Goal: Task Accomplishment & Management: Manage account settings

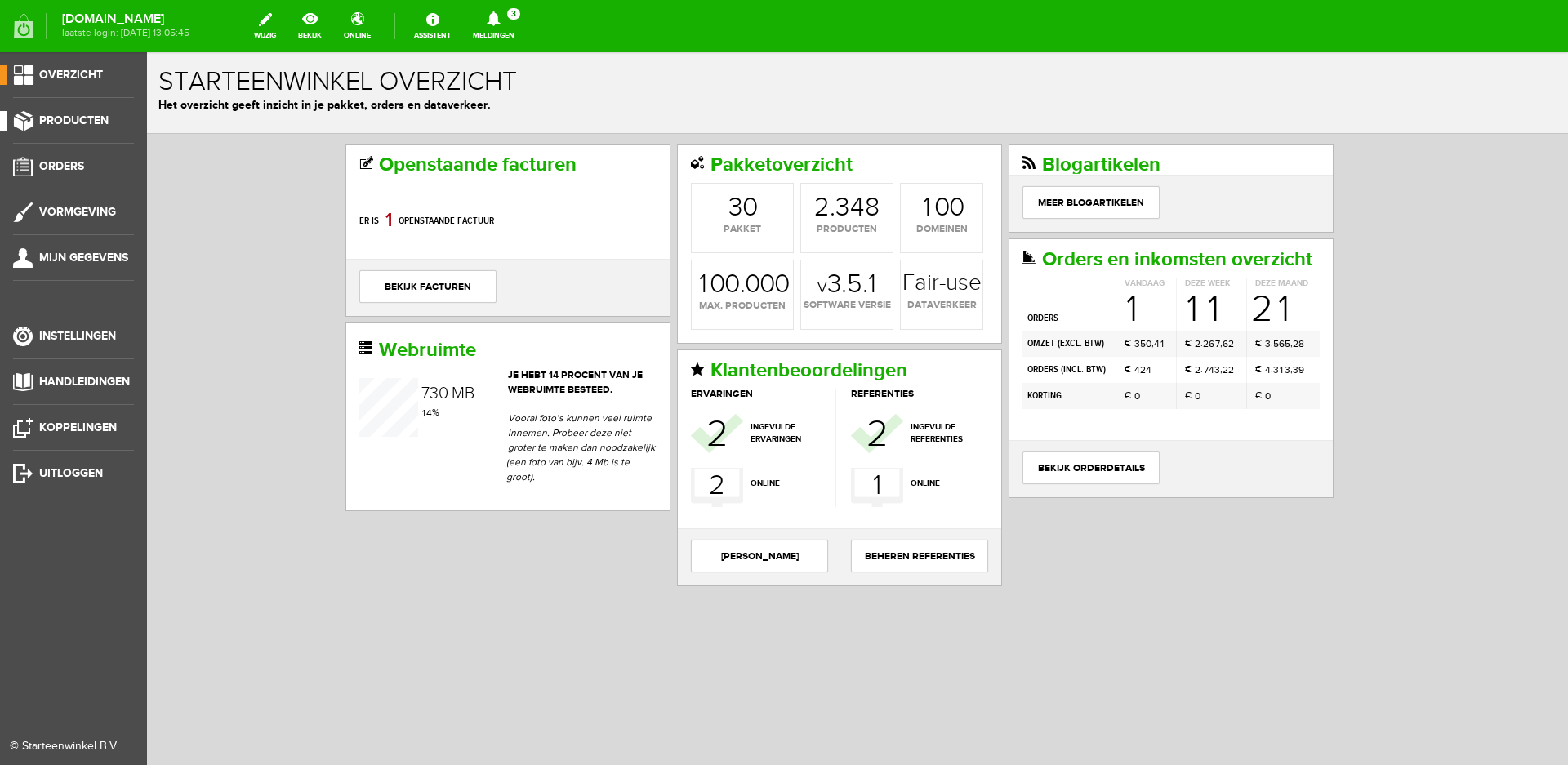
click at [73, 115] on span "Producten" at bounding box center [73, 120] width 69 height 14
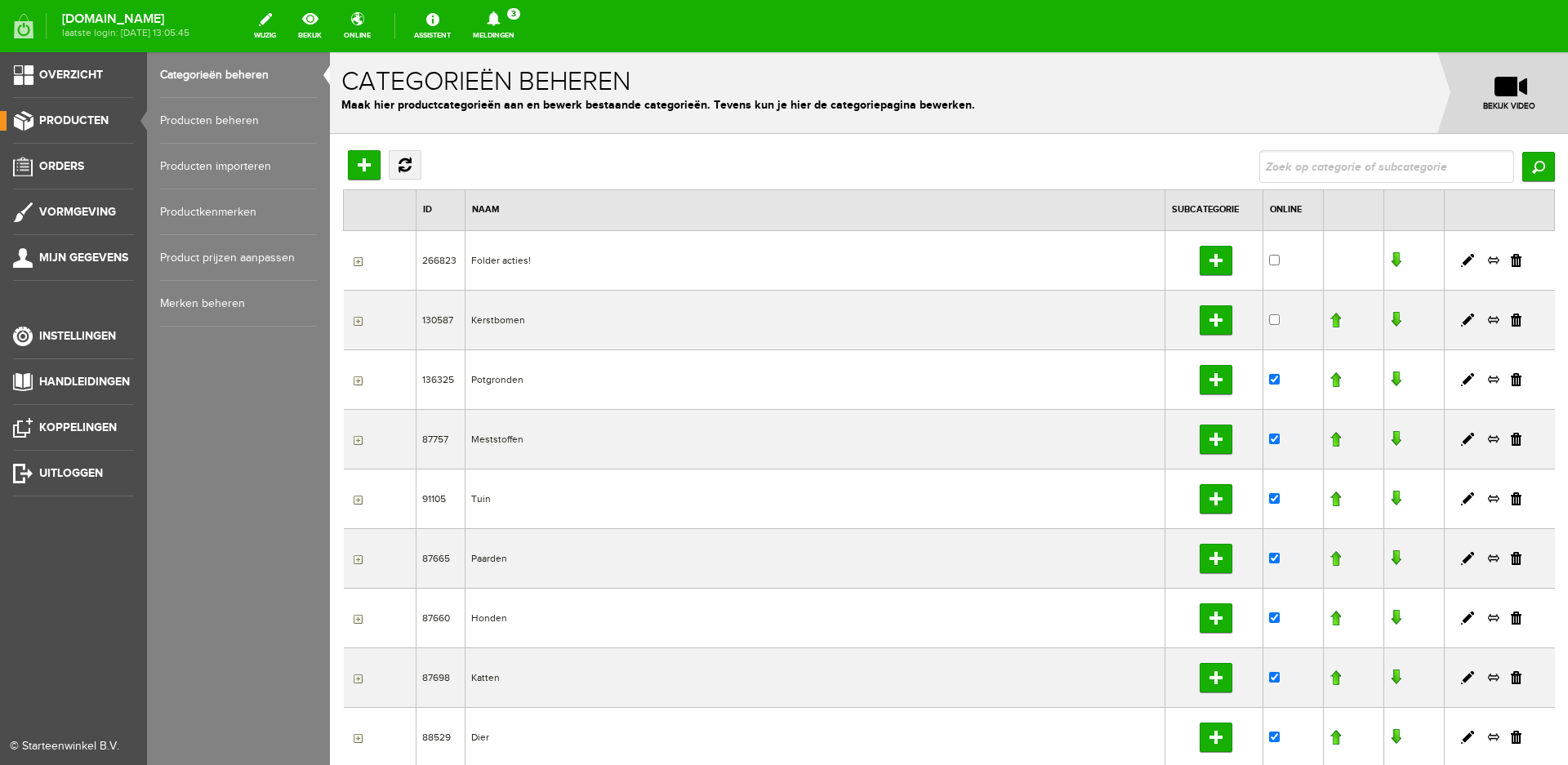
click at [239, 127] on link "Producten beheren" at bounding box center [238, 121] width 157 height 46
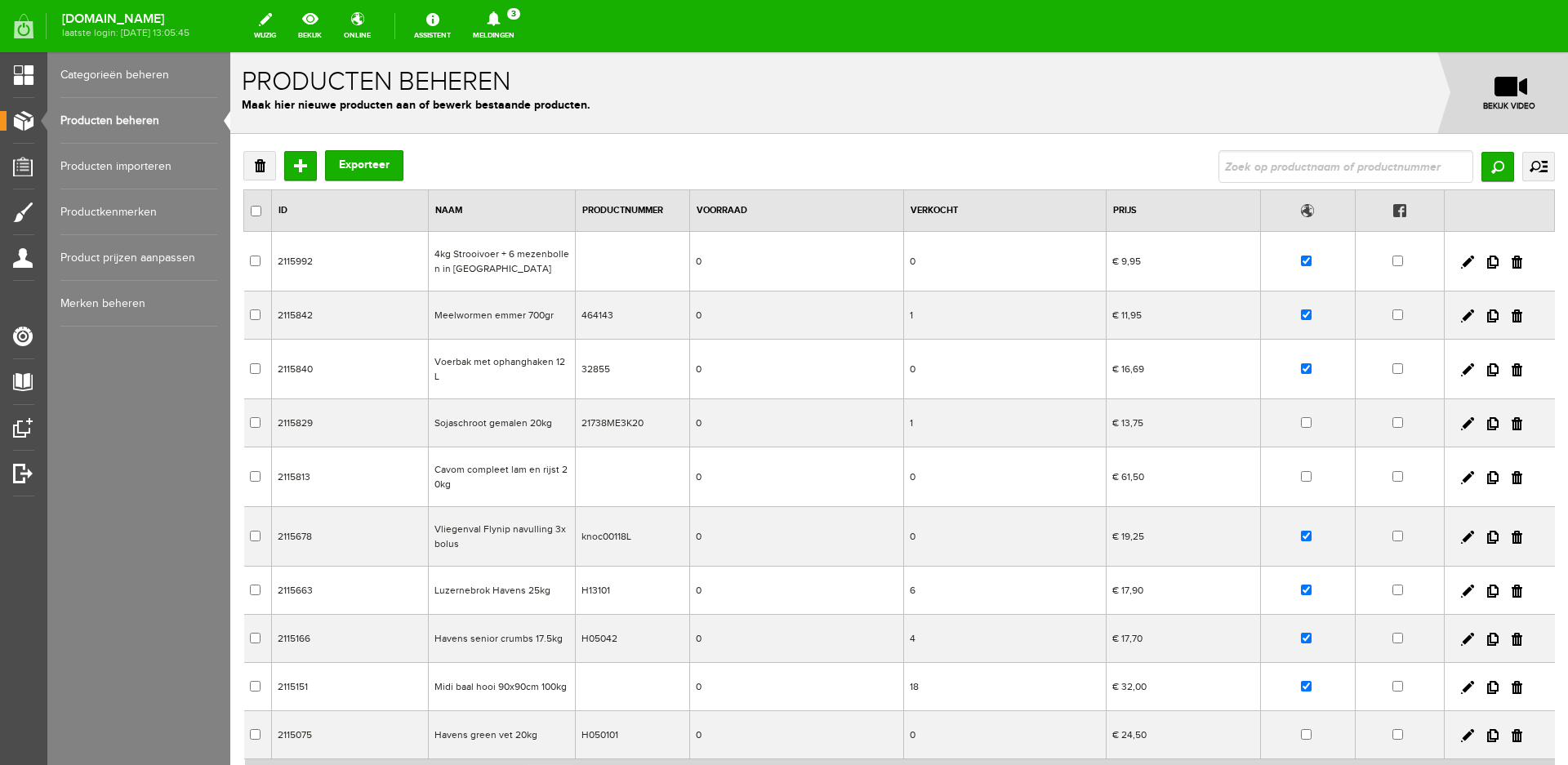
click at [510, 663] on td "Midi baal hooi 90x90cm 100kg" at bounding box center [502, 687] width 147 height 48
checkbox input "true"
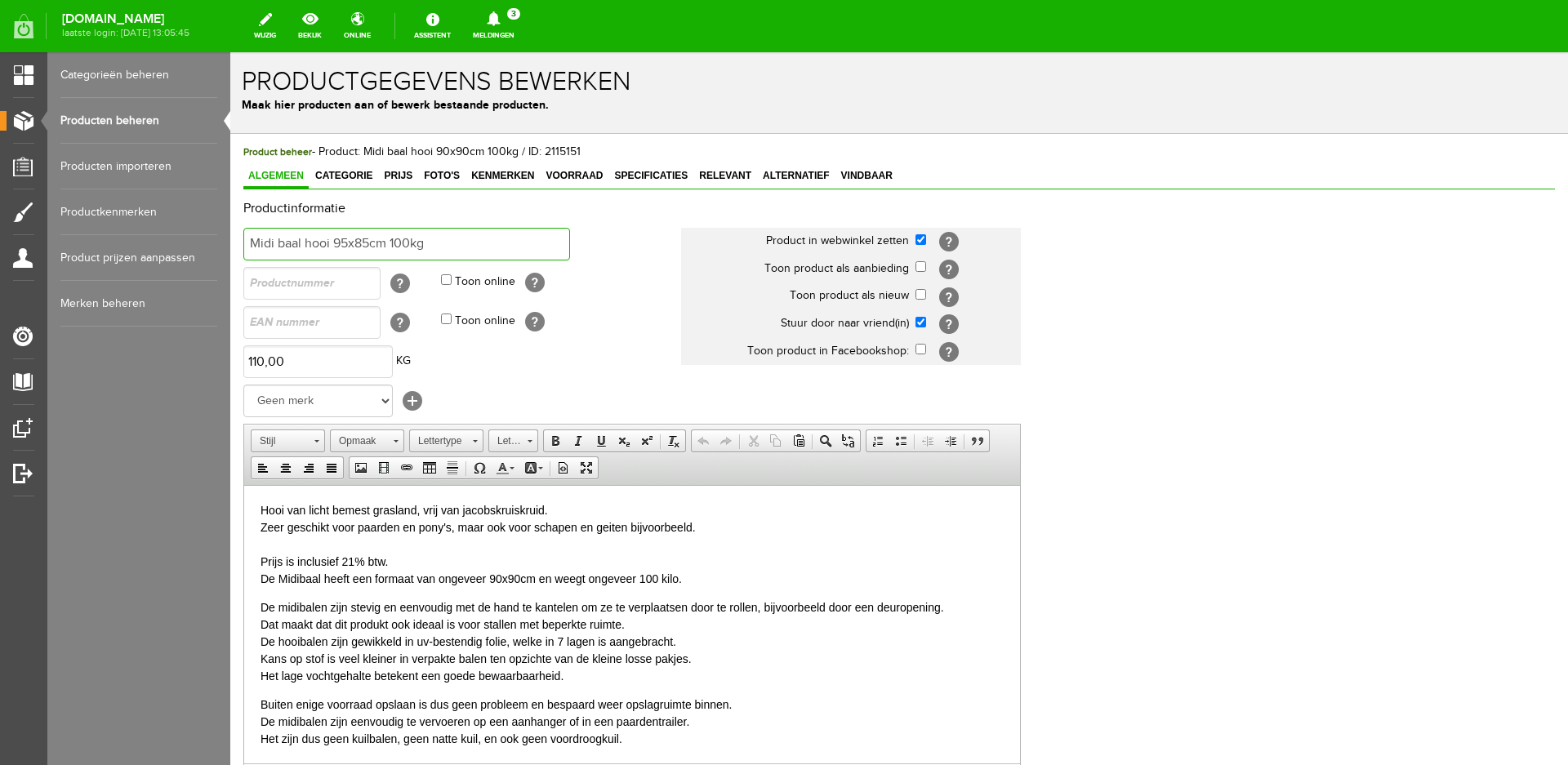
type input "Midi baal hooi 95x85cm 100kg"
click at [498, 580] on p "Hooi van licht bemest grasland, vrij van jacobskruiskruid. Zeer geschikt voor p…" at bounding box center [631, 544] width 743 height 86
click at [659, 577] on p "Hooi van licht bemest grasland, vrij van jacobskruiskruid. Zeer geschikt voor p…" at bounding box center [631, 544] width 743 height 86
click at [687, 660] on p "De midibalen zijn stevig en eenvoudig met de hand te kantelen om ze te verplaat…" at bounding box center [631, 641] width 743 height 86
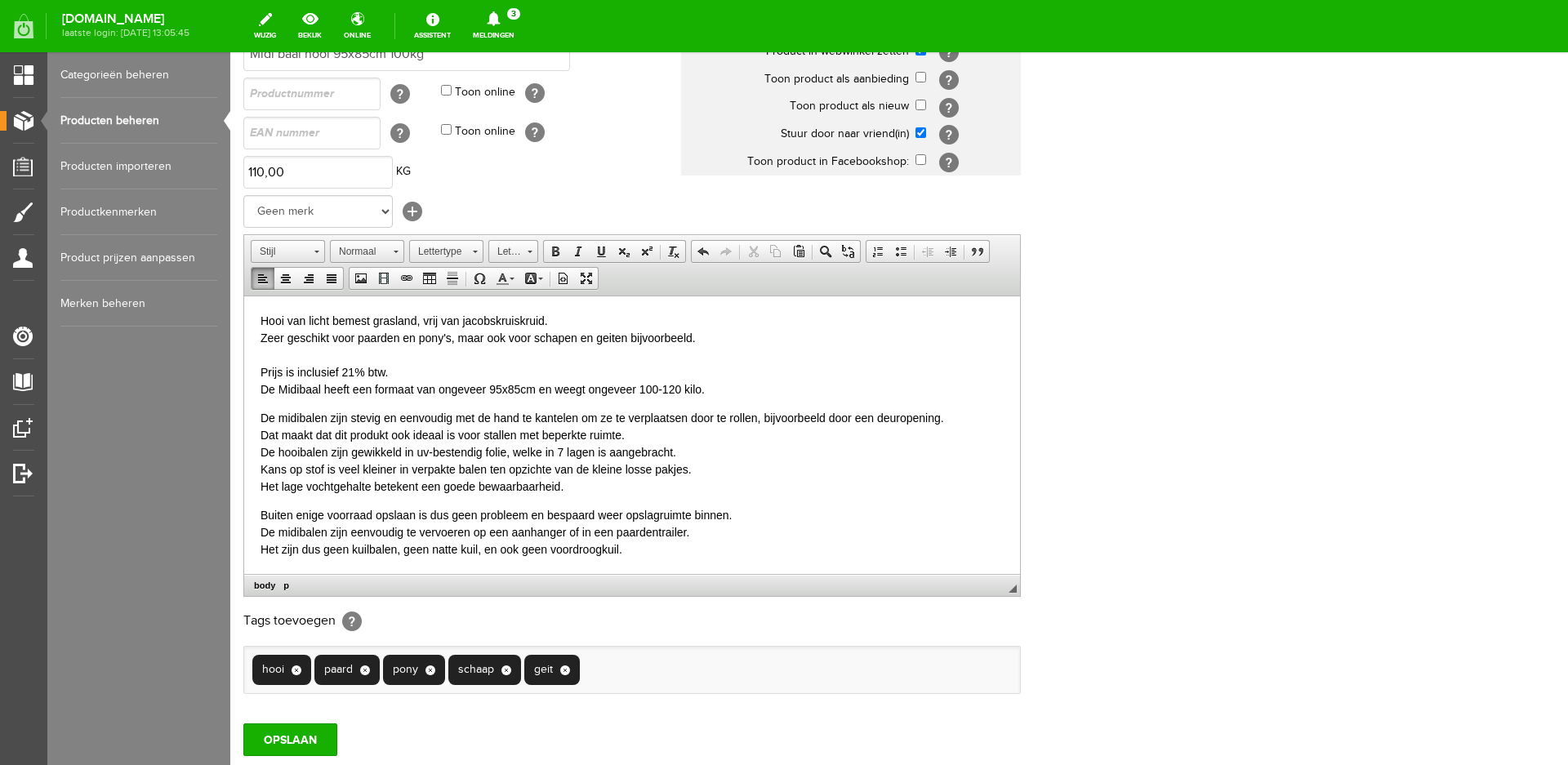
scroll to position [98, 0]
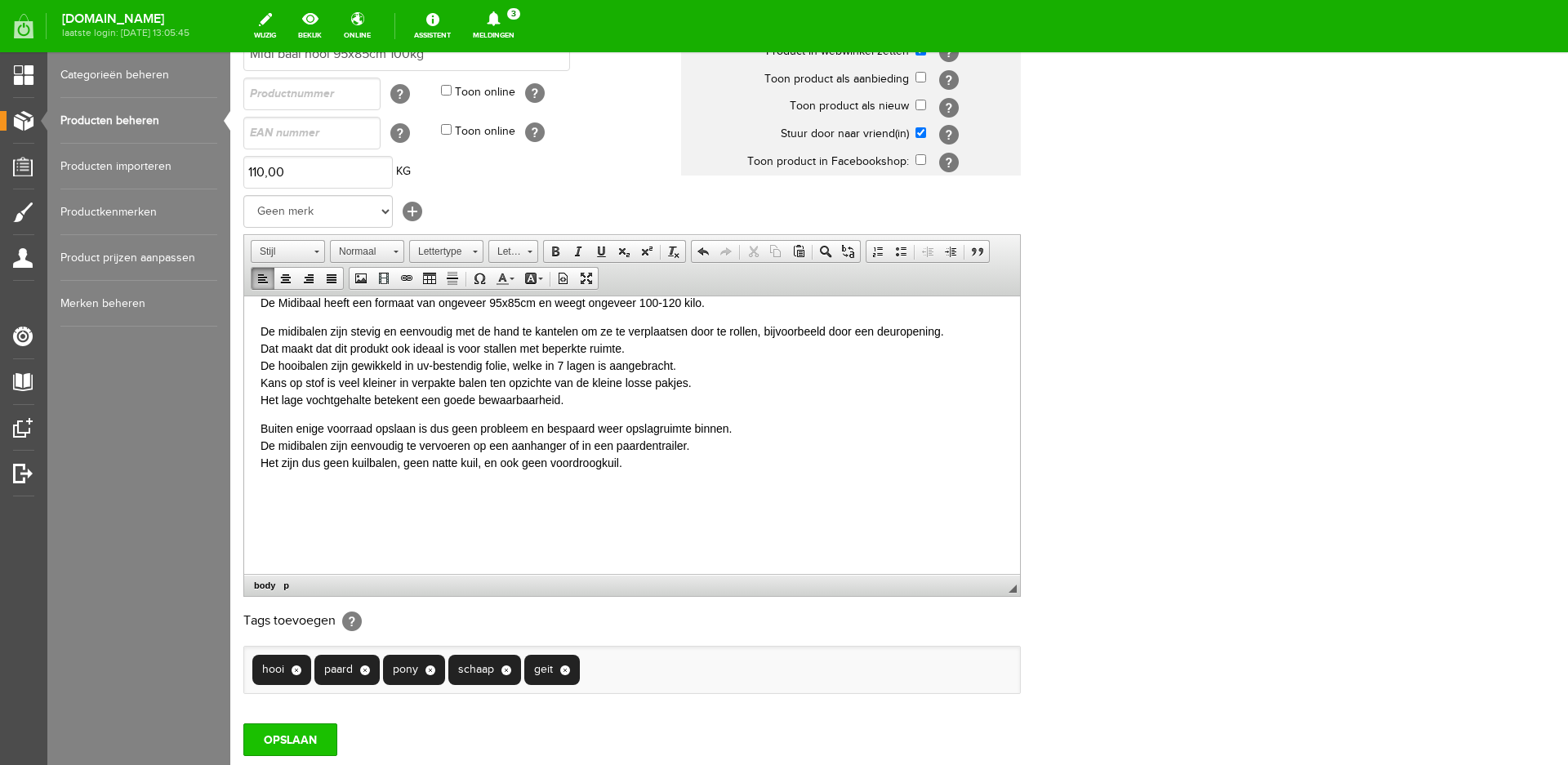
click at [305, 740] on input "OPSLAAN" at bounding box center [290, 739] width 94 height 33
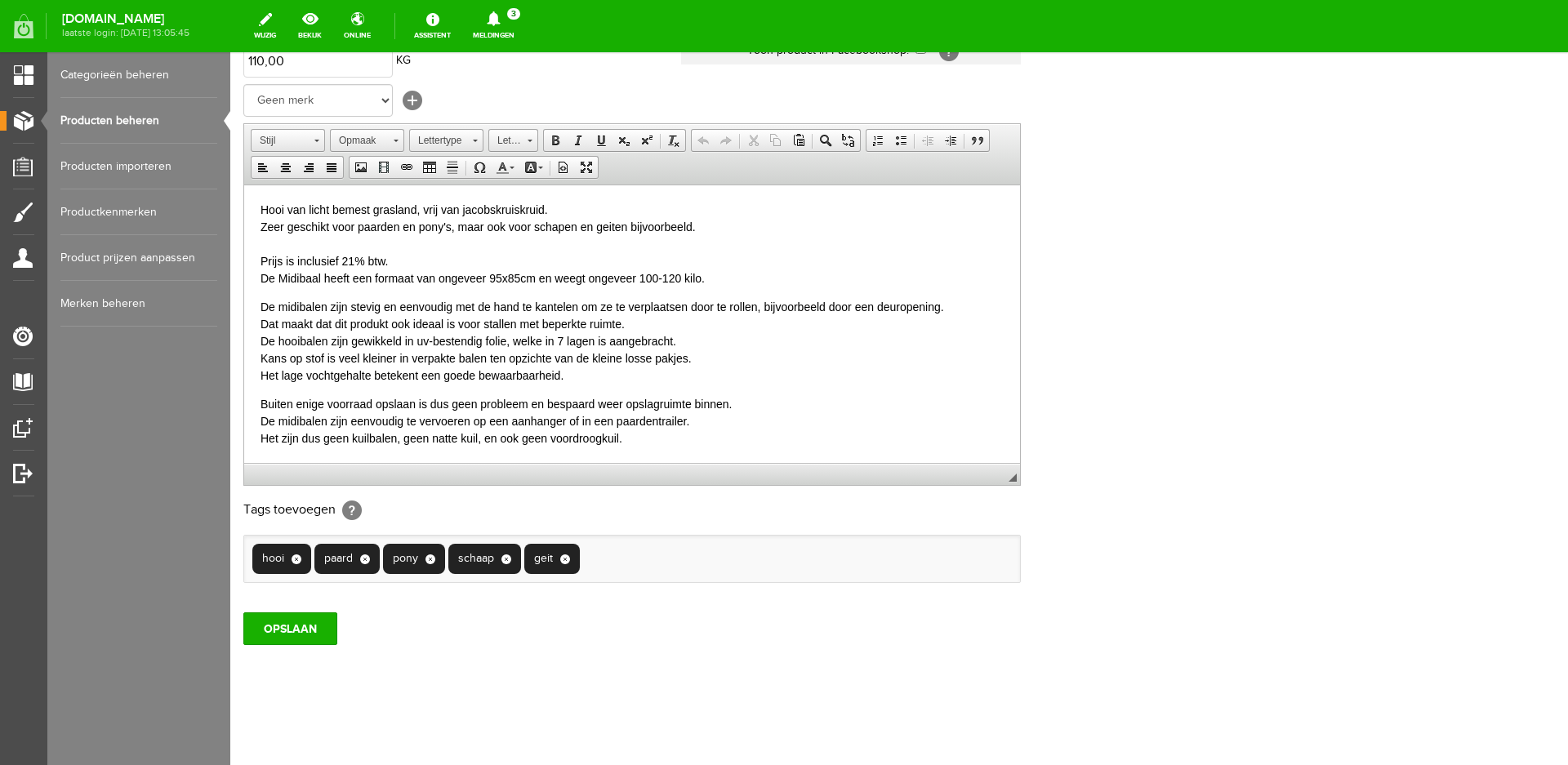
scroll to position [0, 0]
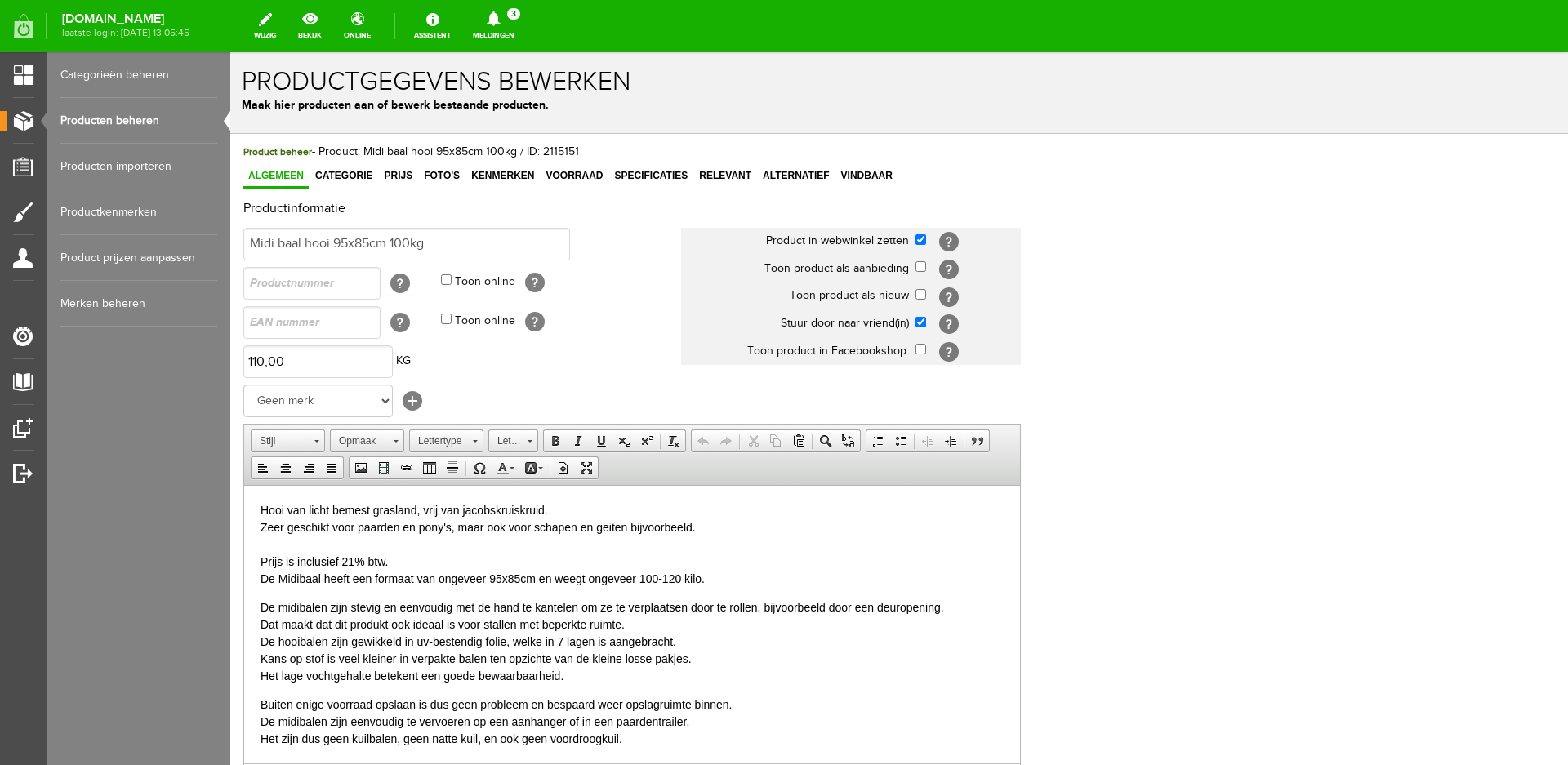
click at [265, 507] on p "Hooi van licht bemest grasland, vrij van jacobskruiskruid. Zeer geschikt voor p…" at bounding box center [631, 544] width 743 height 86
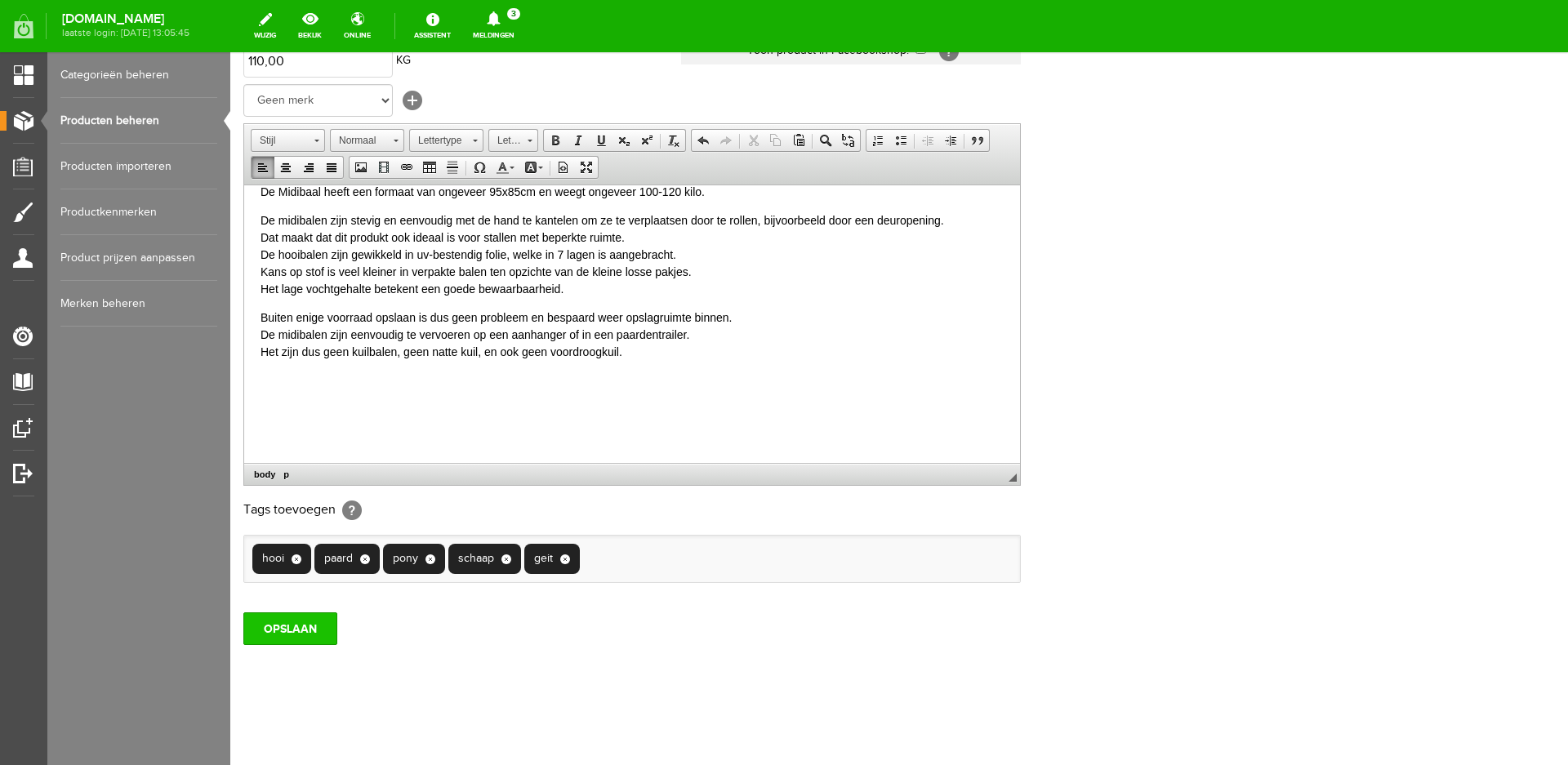
click at [288, 625] on input "OPSLAAN" at bounding box center [290, 629] width 94 height 33
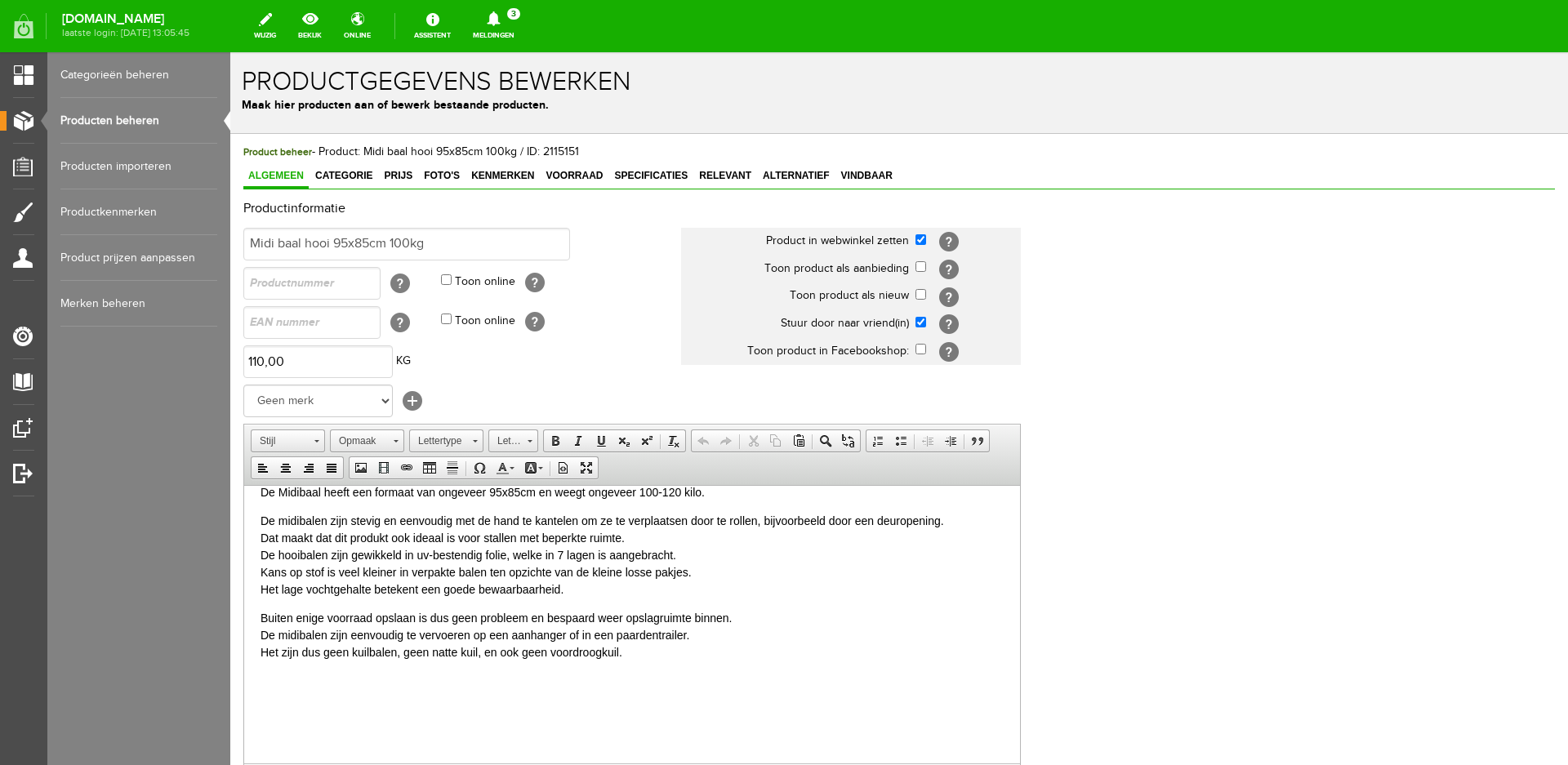
scroll to position [85, 0]
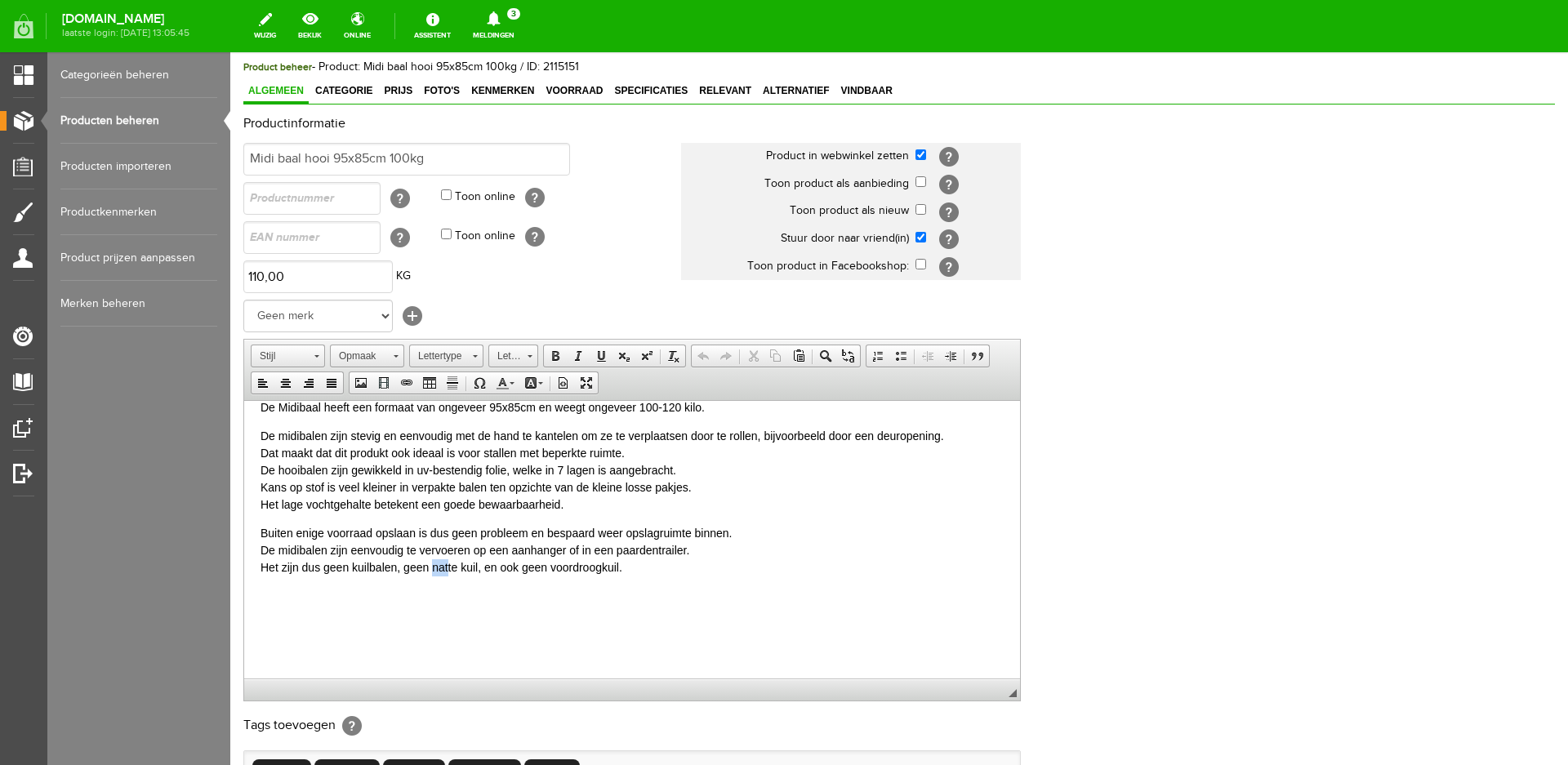
drag, startPoint x: 433, startPoint y: 558, endPoint x: 446, endPoint y: 558, distance: 13.0
click at [446, 558] on p "Buiten enige voorraad opslaan is dus geen probleem en bespaard weer opslagruimt…" at bounding box center [631, 550] width 743 height 51
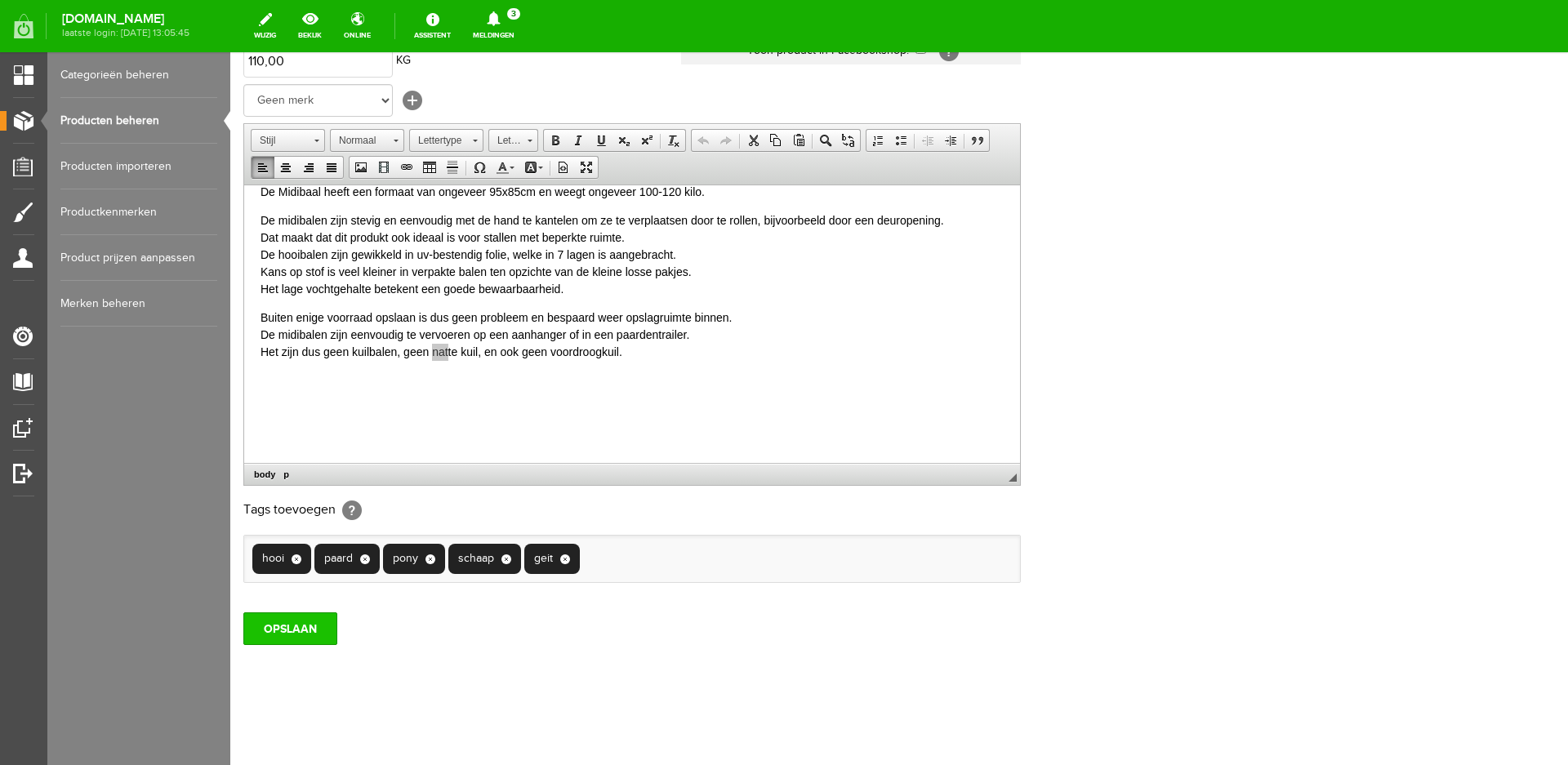
click at [306, 617] on input "OPSLAAN" at bounding box center [290, 629] width 94 height 33
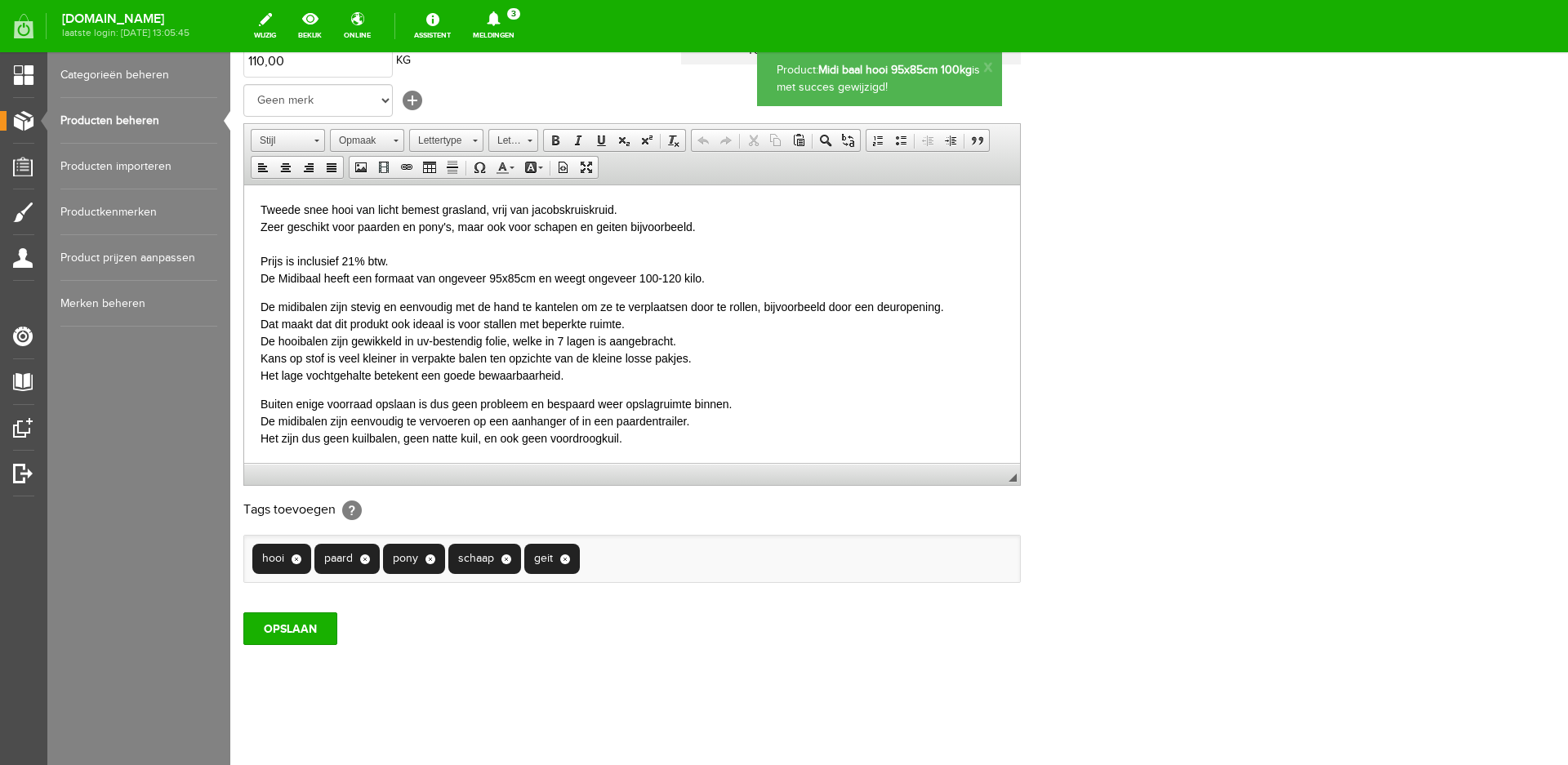
scroll to position [0, 0]
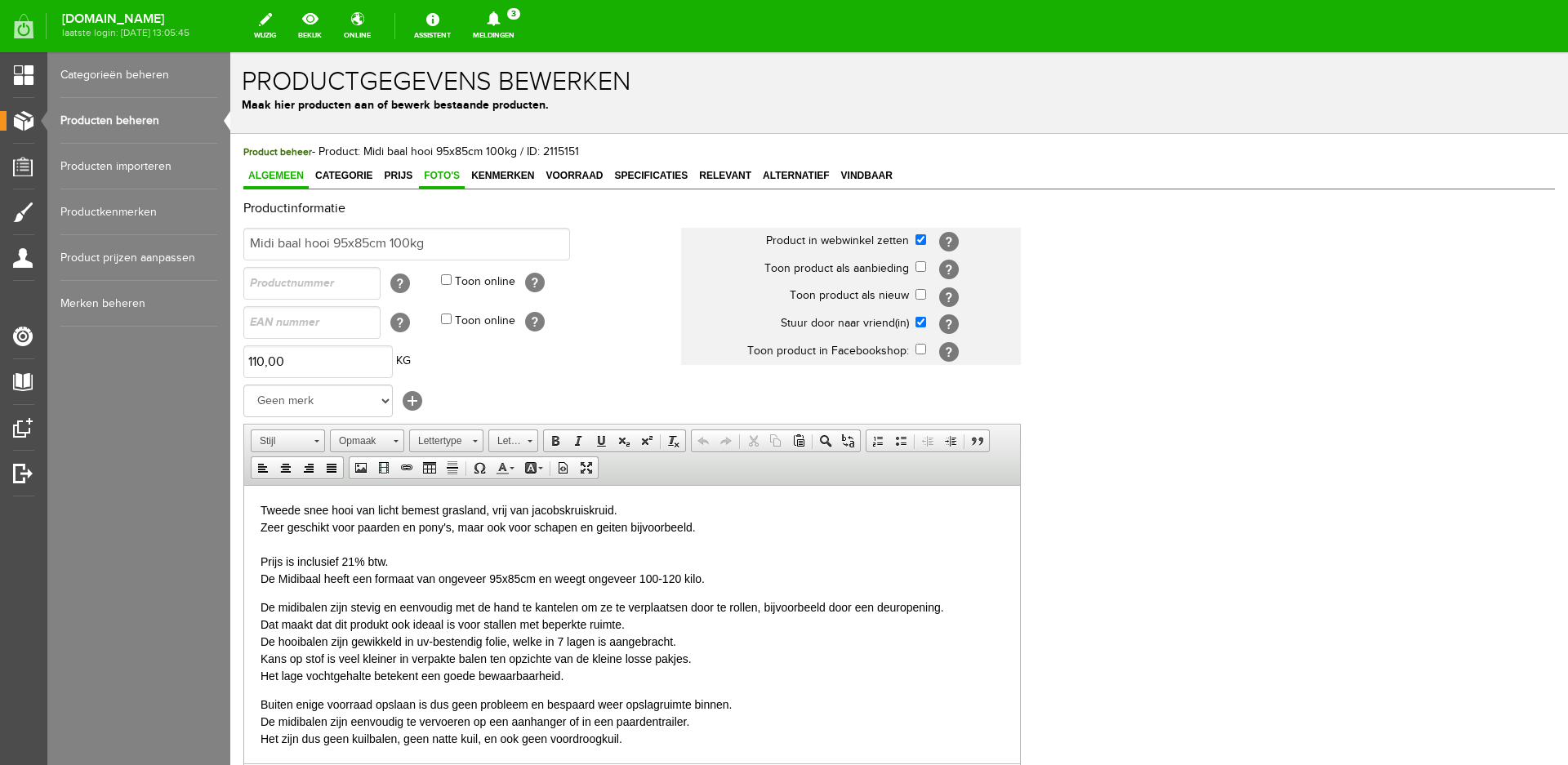
click at [446, 184] on link "Foto's" at bounding box center [442, 176] width 46 height 24
